Goal: Task Accomplishment & Management: Complete application form

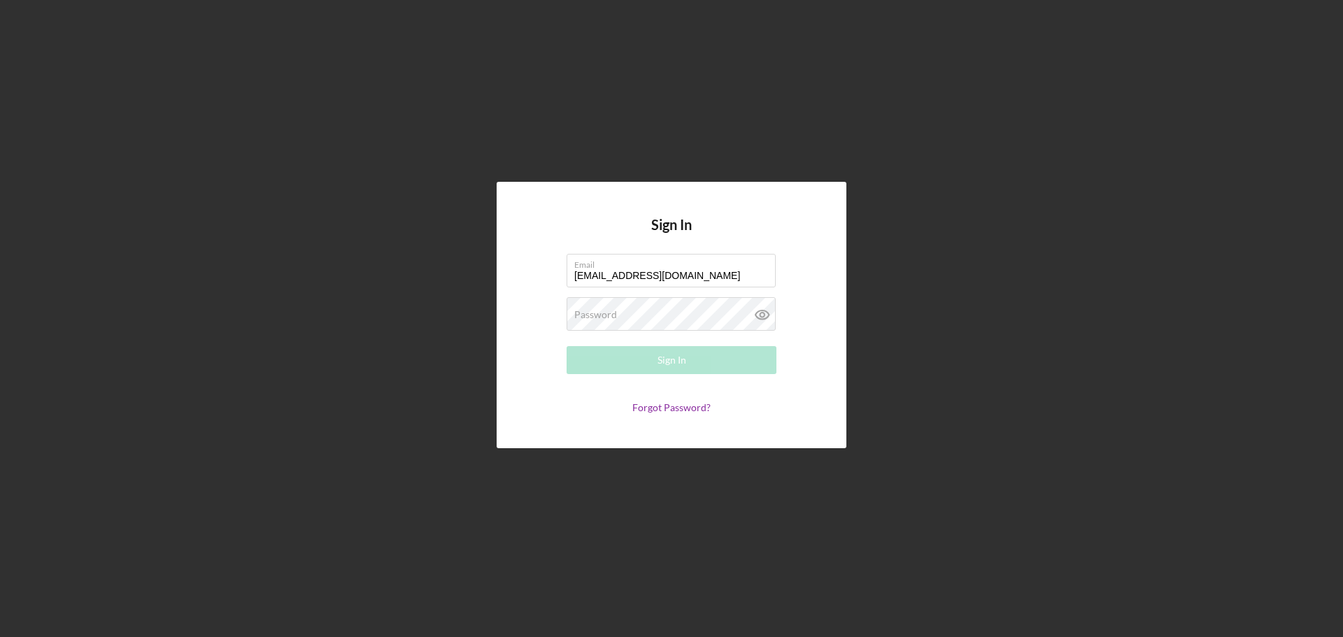
type input "[EMAIL_ADDRESS][DOMAIN_NAME]"
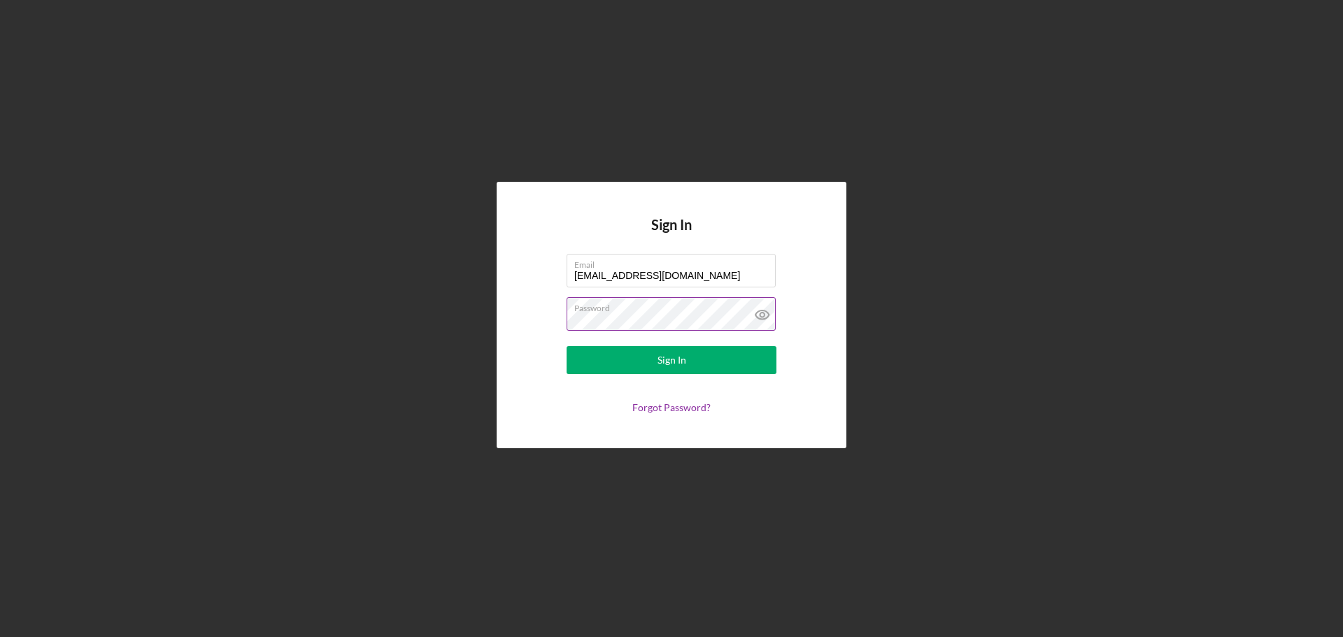
click at [759, 313] on icon at bounding box center [762, 314] width 35 height 35
click at [664, 363] on div "Sign In" at bounding box center [671, 360] width 29 height 28
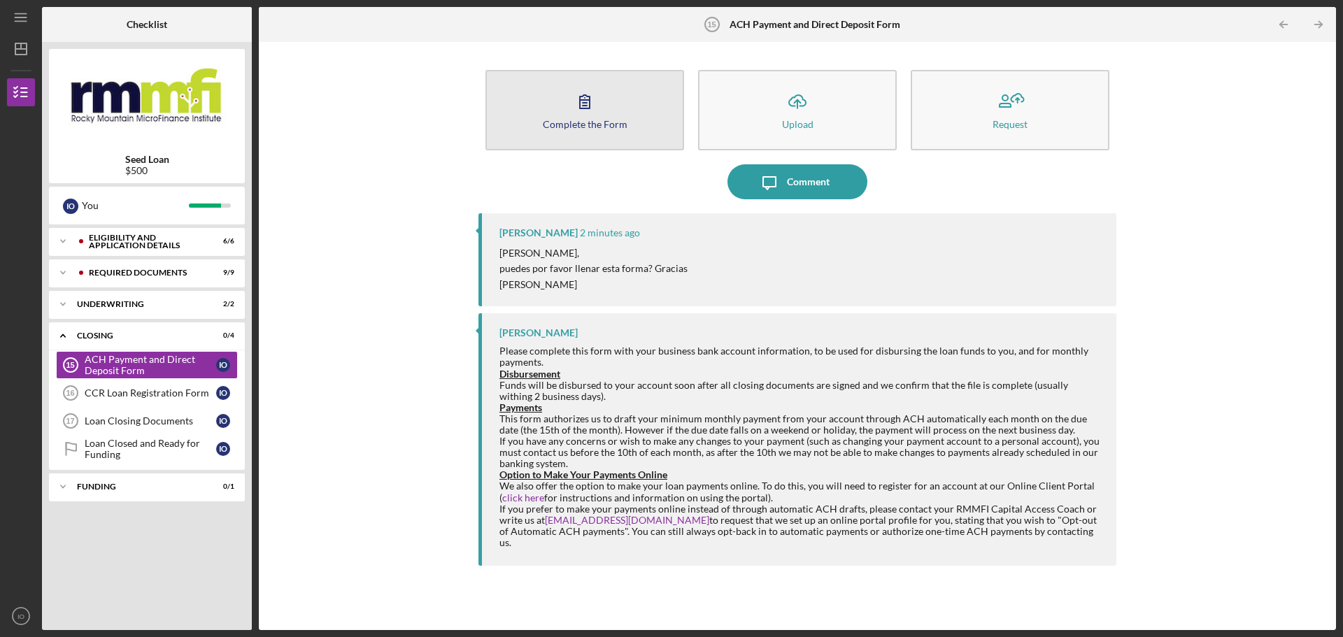
click at [582, 113] on icon "button" at bounding box center [584, 101] width 35 height 35
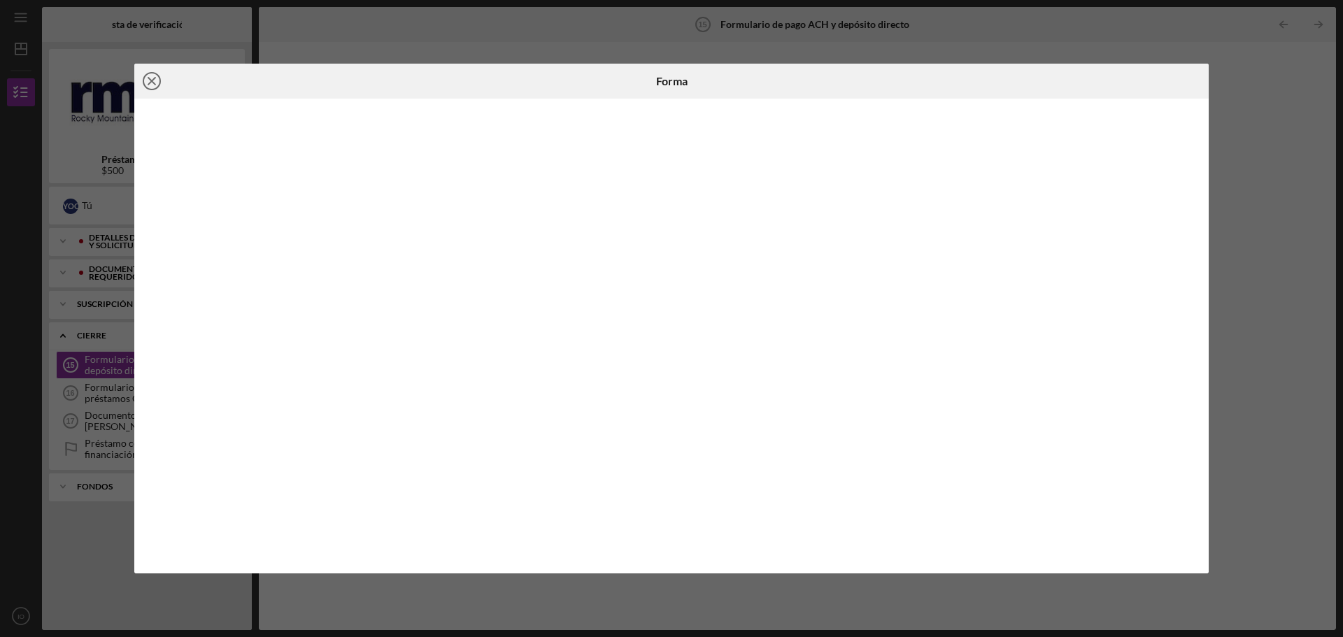
click at [145, 76] on circle at bounding box center [151, 81] width 17 height 17
